Goal: Task Accomplishment & Management: Manage account settings

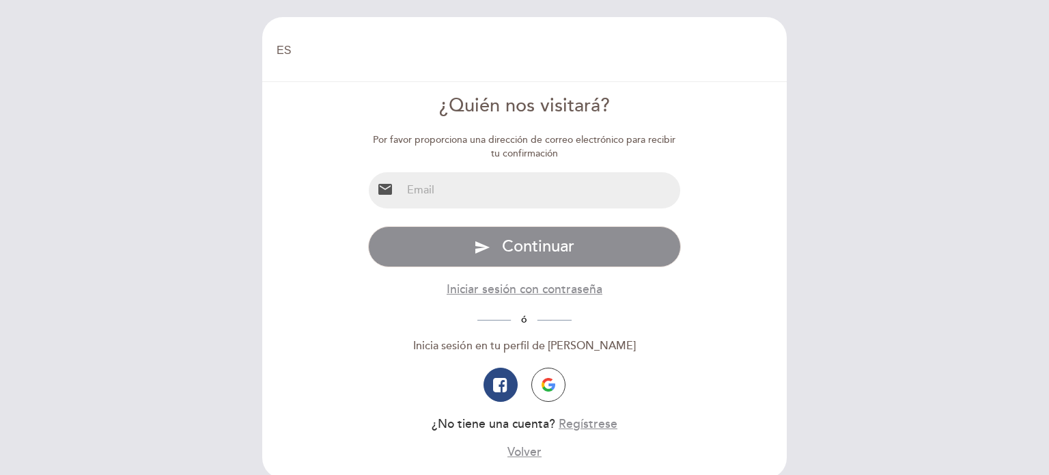
select select "es"
click at [544, 193] on input "email" at bounding box center [541, 190] width 279 height 36
type input "[EMAIL_ADDRESS][DOMAIN_NAME]"
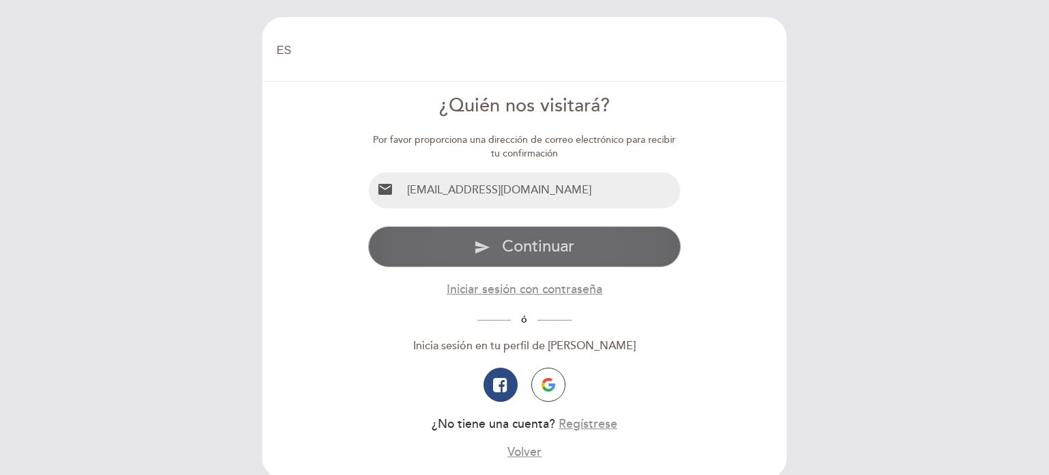
click at [525, 240] on span "Continuar" at bounding box center [538, 246] width 72 height 20
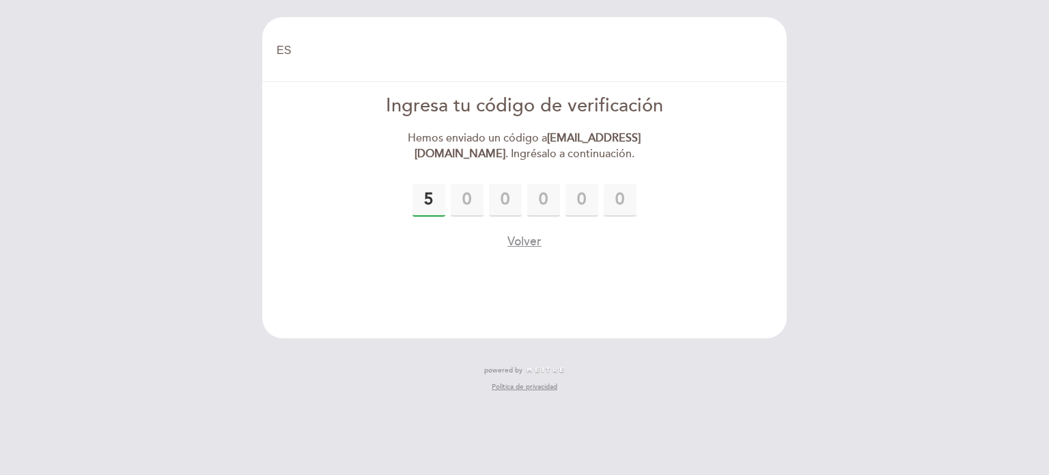
type input "5"
type input "7"
type input "0"
type input "2"
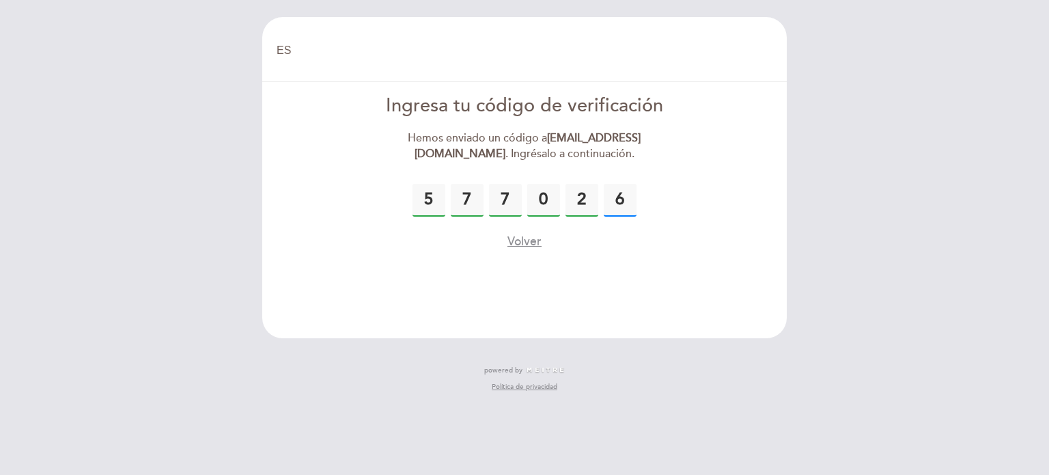
type input "6"
